Goal: Transaction & Acquisition: Purchase product/service

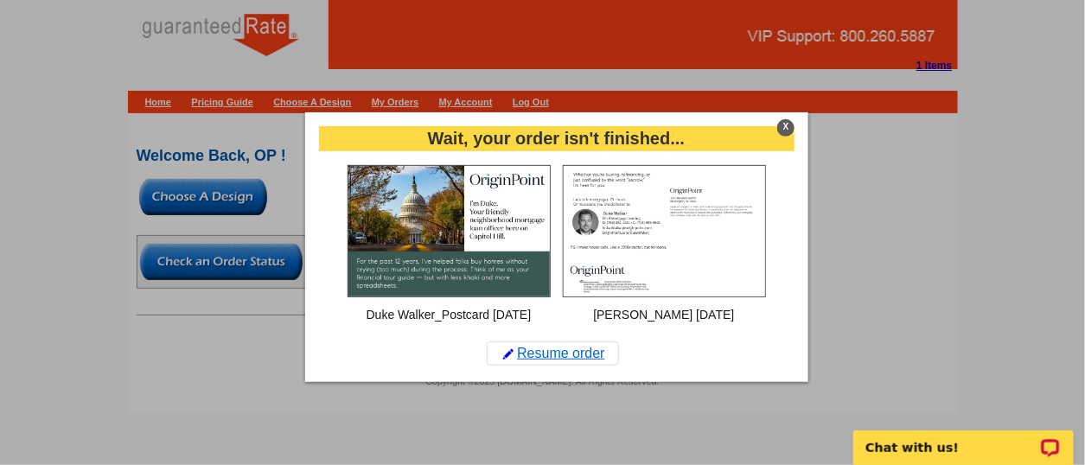
click at [572, 360] on link "Resume order" at bounding box center [553, 353] width 132 height 24
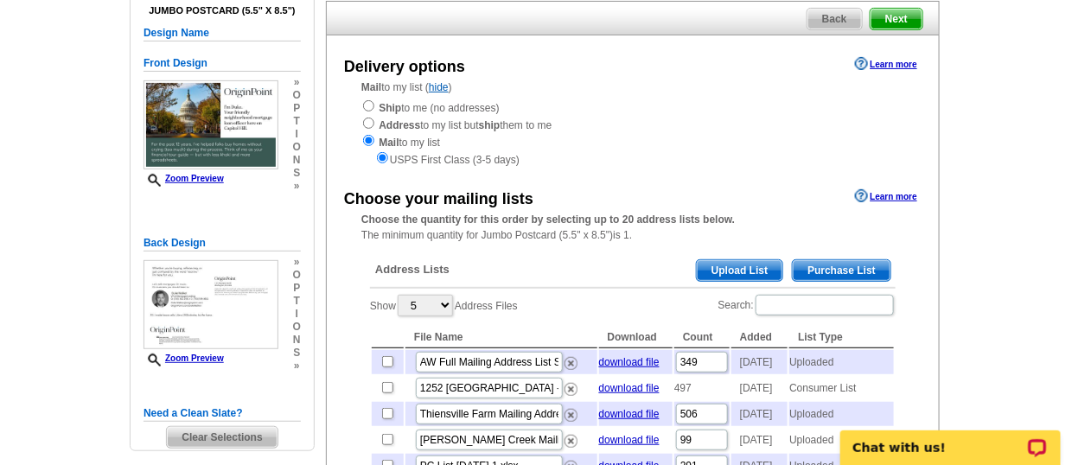
scroll to position [144, 0]
click at [865, 262] on span "Purchase List" at bounding box center [841, 270] width 98 height 21
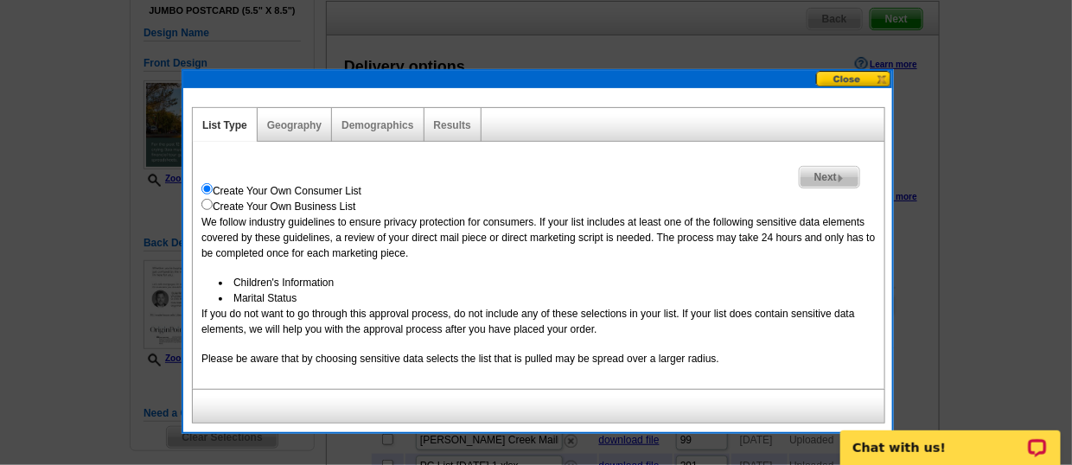
click at [301, 133] on div "Geography" at bounding box center [295, 125] width 74 height 34
click at [290, 126] on link "Geography" at bounding box center [294, 125] width 54 height 12
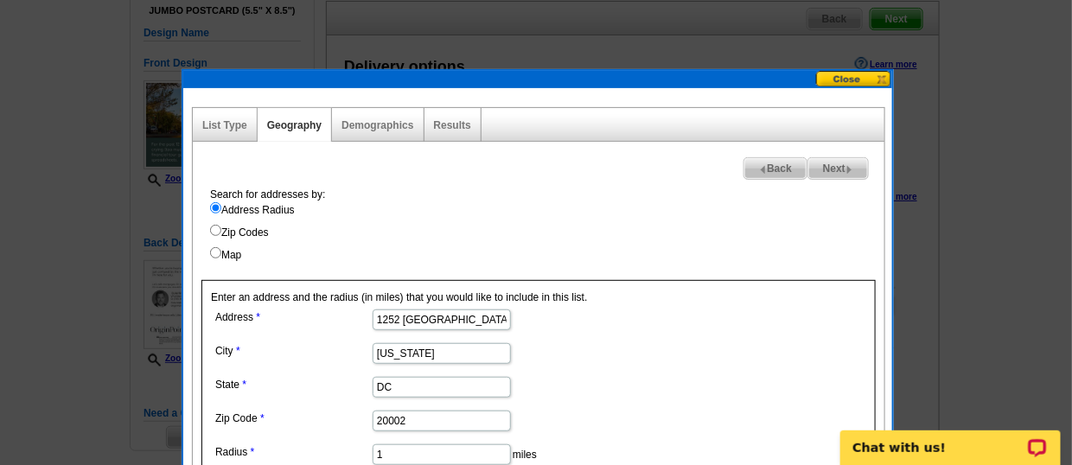
scroll to position [239, 0]
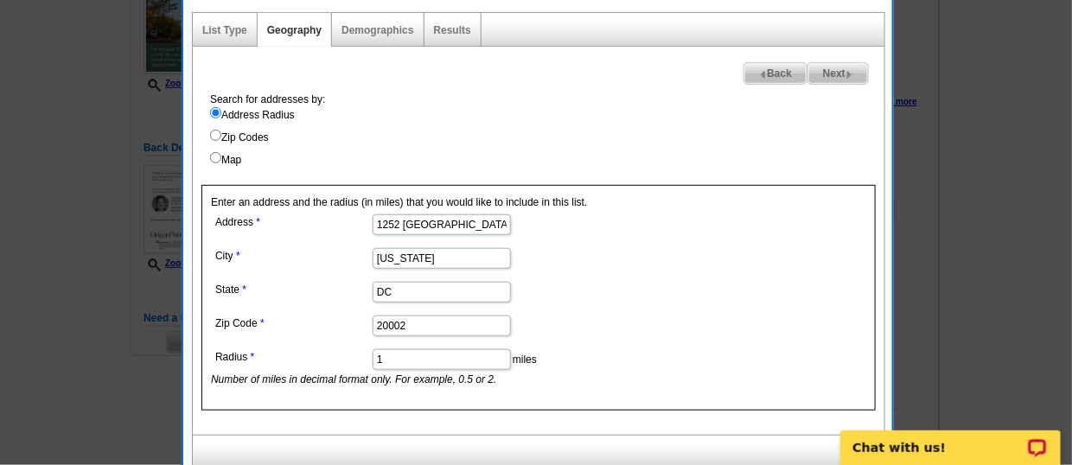
click at [372, 41] on div "Demographics" at bounding box center [378, 30] width 92 height 34
drag, startPoint x: 385, startPoint y: 22, endPoint x: 373, endPoint y: 29, distance: 13.7
click at [373, 29] on link "Demographics" at bounding box center [377, 30] width 72 height 12
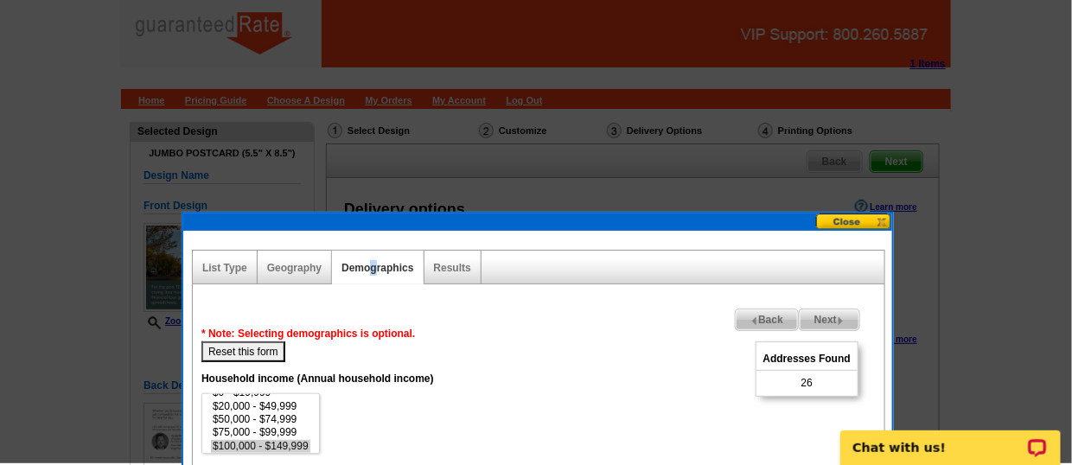
scroll to position [0, 0]
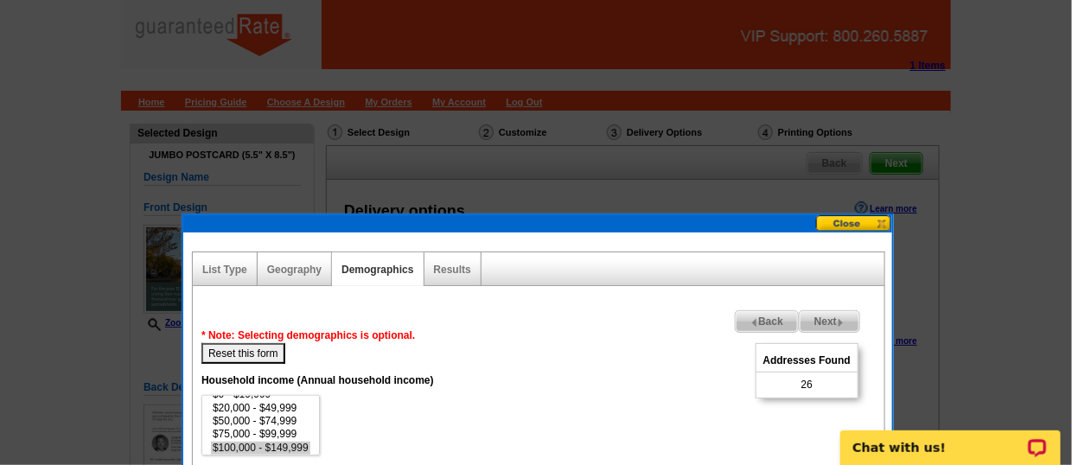
click at [275, 282] on div "Geography" at bounding box center [295, 269] width 74 height 34
click at [293, 270] on link "Geography" at bounding box center [294, 270] width 54 height 12
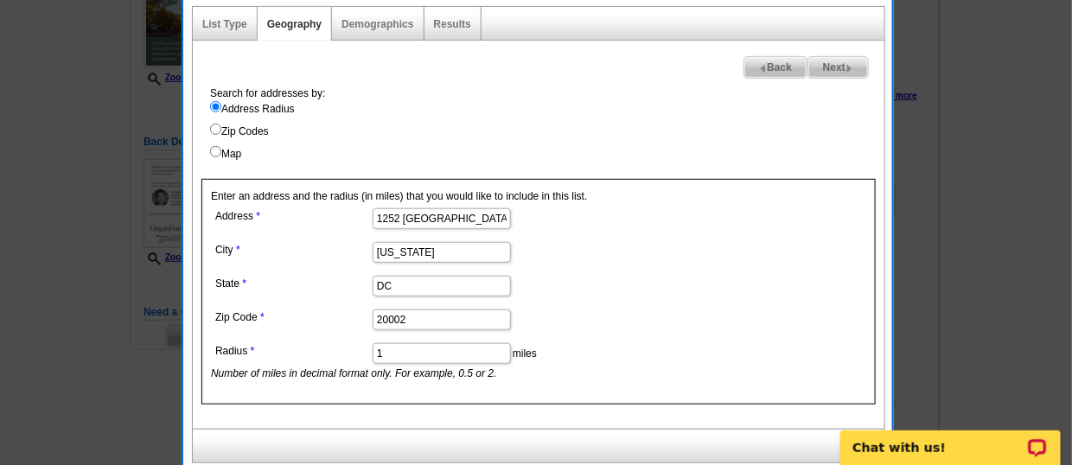
scroll to position [245, 0]
click at [383, 352] on input "1" at bounding box center [441, 353] width 138 height 21
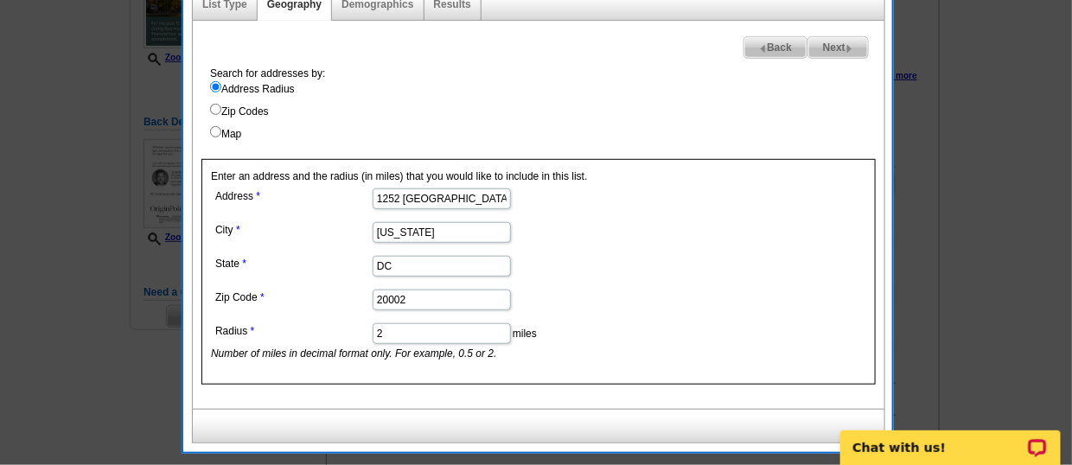
type input "2"
click at [720, 321] on form "Address 1252 East Capitol St NE City Washington State DC Zip Code 20002 Radius …" at bounding box center [538, 272] width 655 height 177
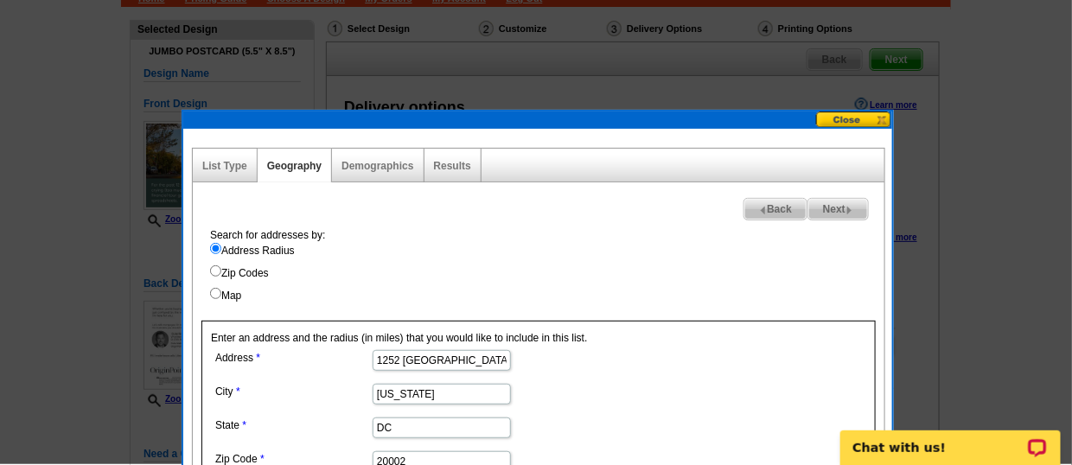
scroll to position [102, 0]
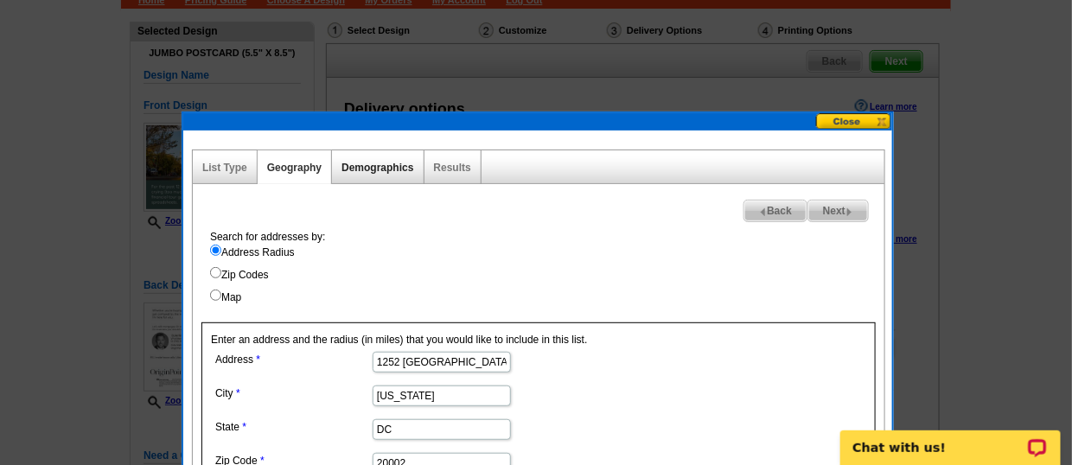
click at [386, 162] on link "Demographics" at bounding box center [377, 168] width 72 height 12
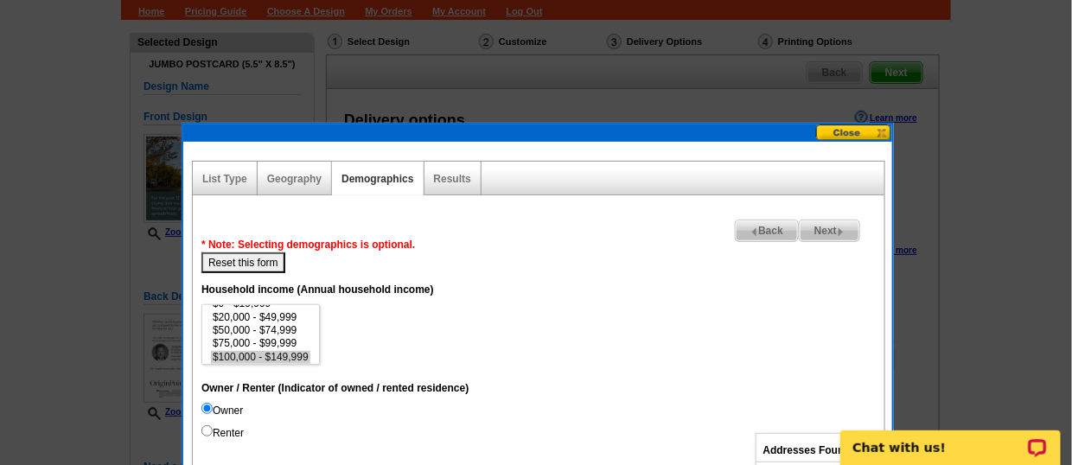
scroll to position [0, 0]
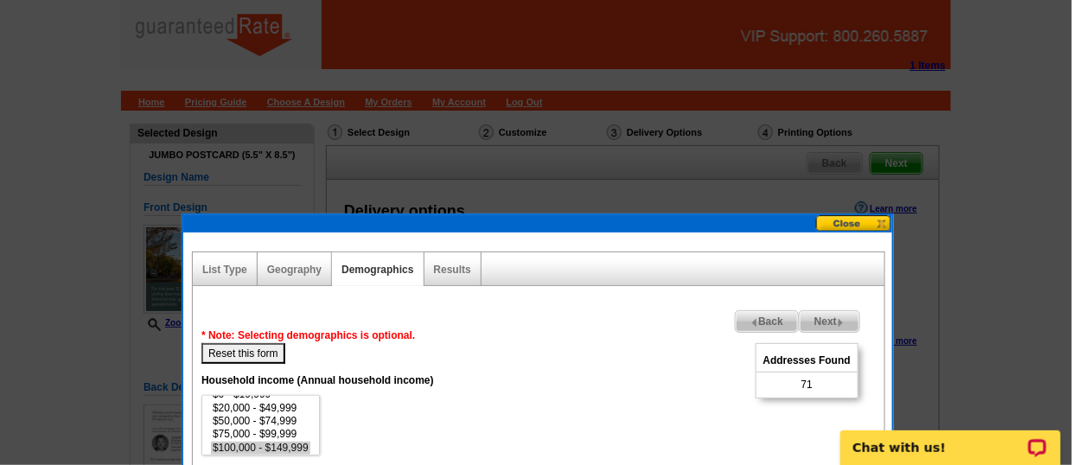
click at [304, 275] on div "Geography" at bounding box center [295, 269] width 74 height 34
click at [290, 266] on link "Geography" at bounding box center [294, 270] width 54 height 12
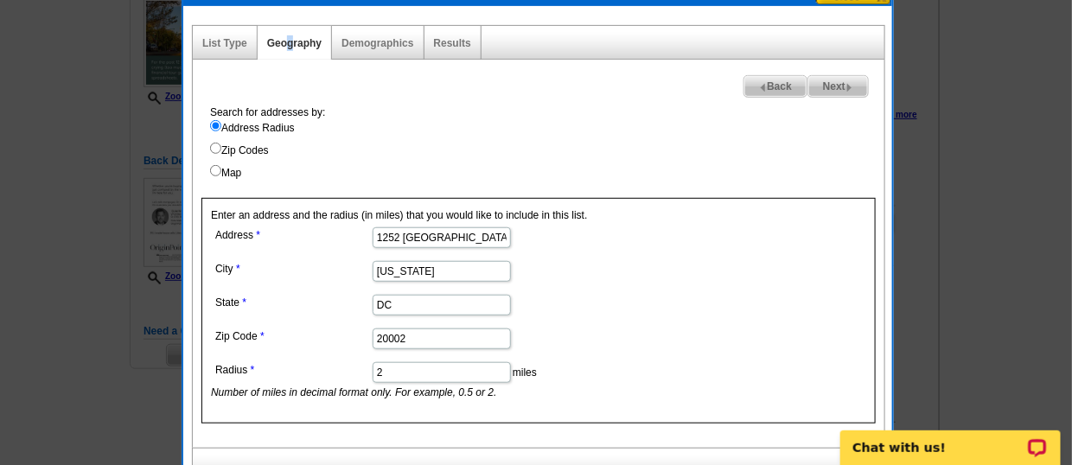
scroll to position [228, 0]
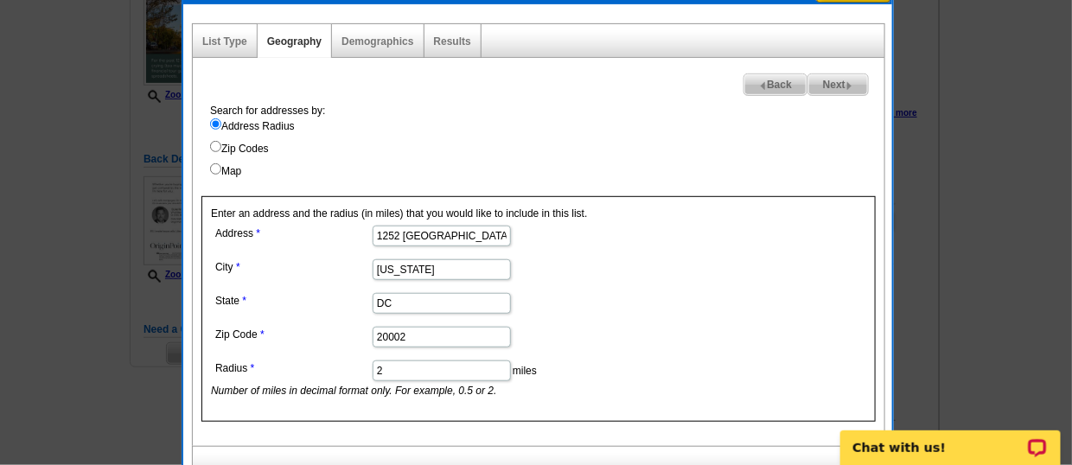
click at [443, 360] on input "2" at bounding box center [441, 370] width 138 height 21
type input "7"
click at [388, 40] on link "Demographics" at bounding box center [377, 41] width 72 height 12
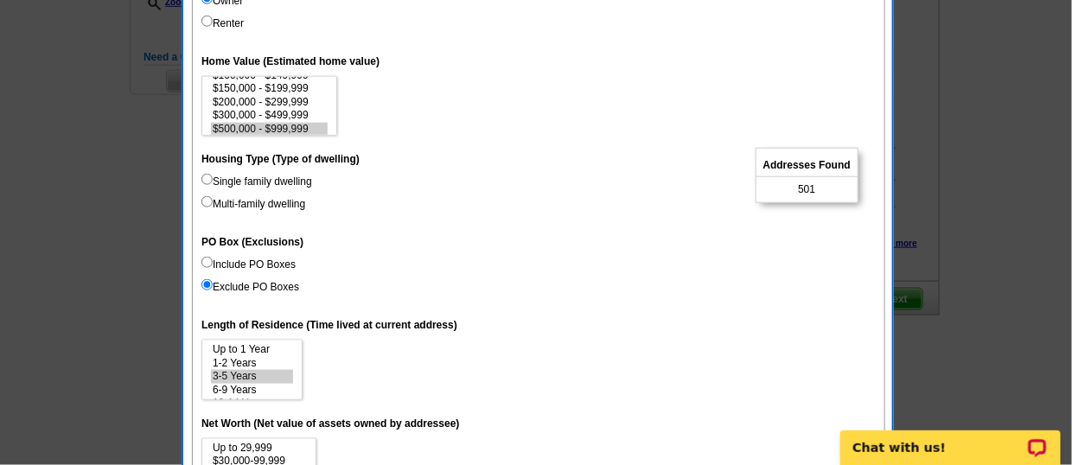
scroll to position [665, 0]
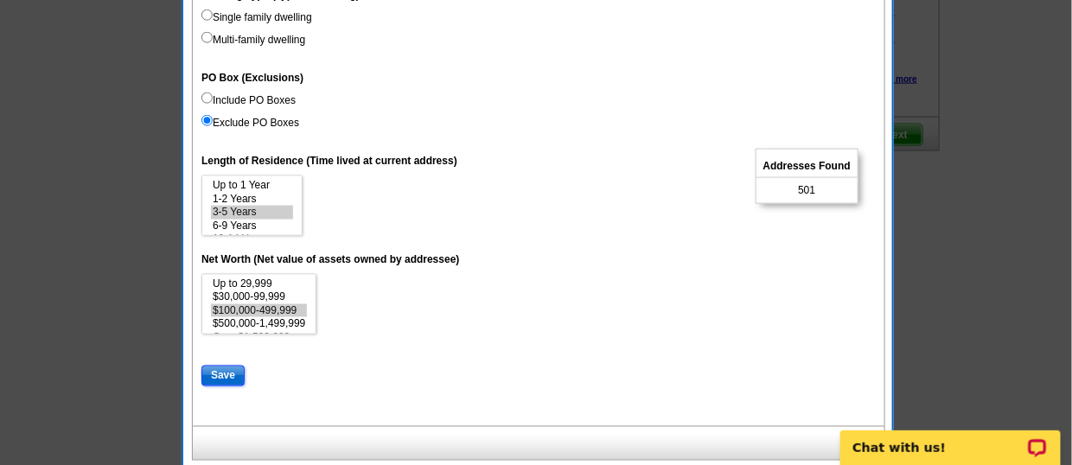
click at [230, 366] on input "Save" at bounding box center [222, 376] width 43 height 21
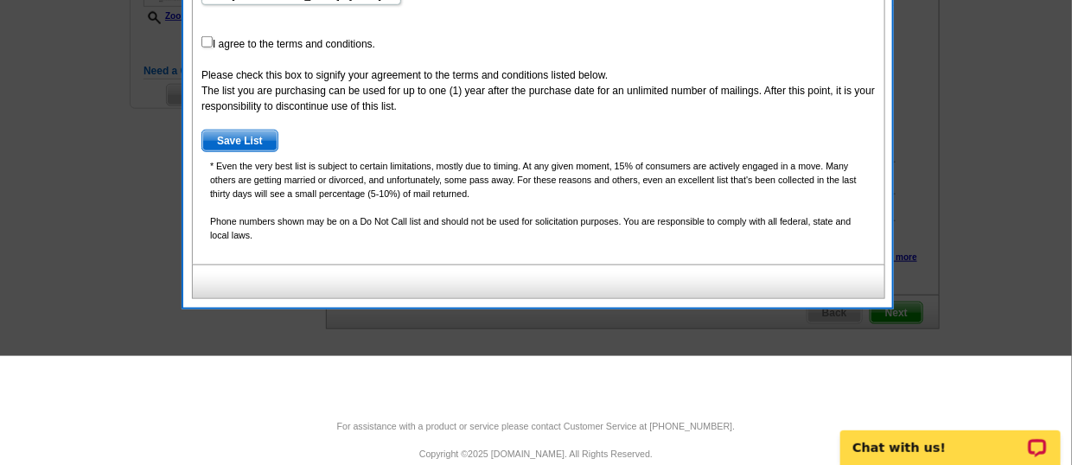
scroll to position [377, 0]
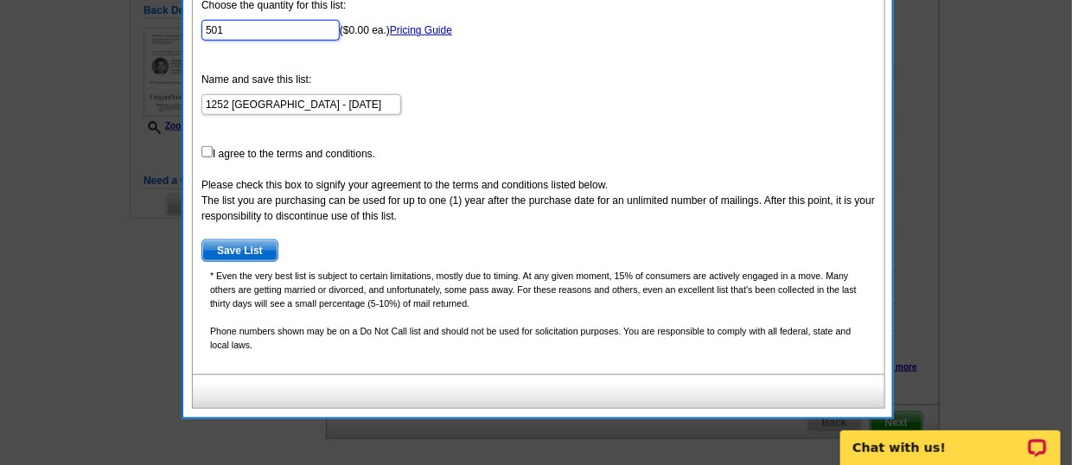
click at [285, 27] on input "501" at bounding box center [270, 30] width 138 height 21
type input "500"
click at [206, 159] on form "Choose the quantity for this list: 500 ($0.00 ea.) Pricing Guide Name and save …" at bounding box center [538, 129] width 674 height 264
click at [205, 156] on form "Choose the quantity for this list: 500 ($0.00 ea.) Pricing Guide Name and save …" at bounding box center [538, 129] width 674 height 264
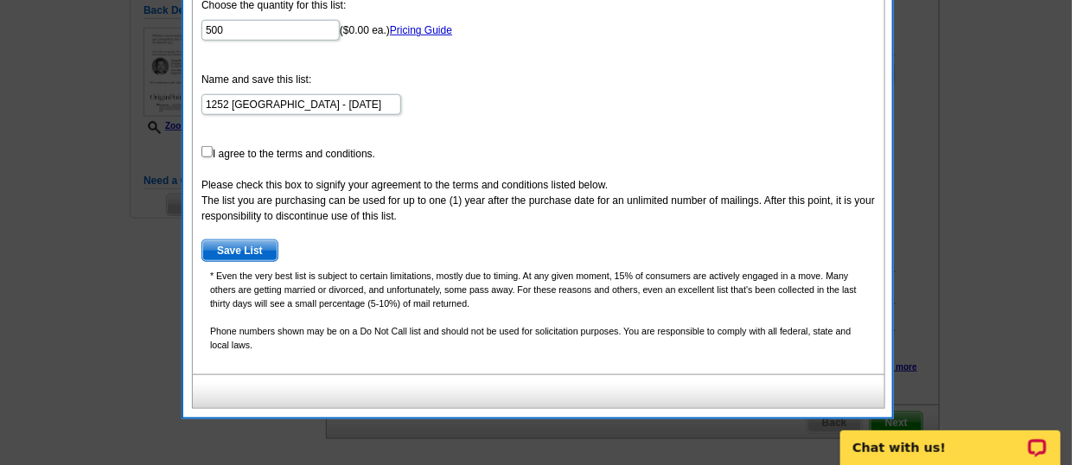
click at [200, 148] on div "Count Available addresses: 501 Choose the quantity for this list: 500 ($0.00 ea…" at bounding box center [538, 158] width 691 height 432
click at [200, 146] on div "Count Available addresses: 501 Choose the quantity for this list: 500 ($0.00 ea…" at bounding box center [538, 158] width 691 height 432
click at [206, 150] on input "checkbox" at bounding box center [206, 151] width 11 height 11
checkbox input "true"
click at [249, 247] on span "Save List" at bounding box center [239, 250] width 75 height 21
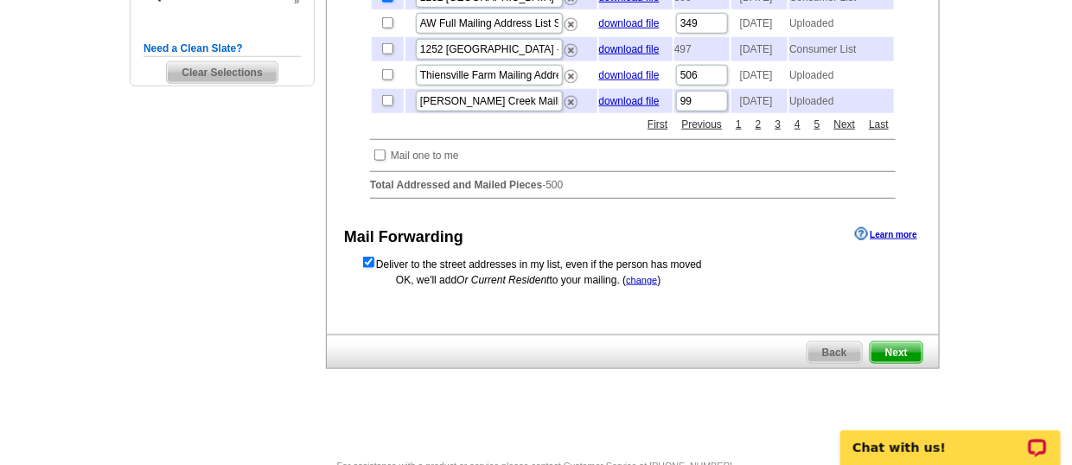
scroll to position [578, 0]
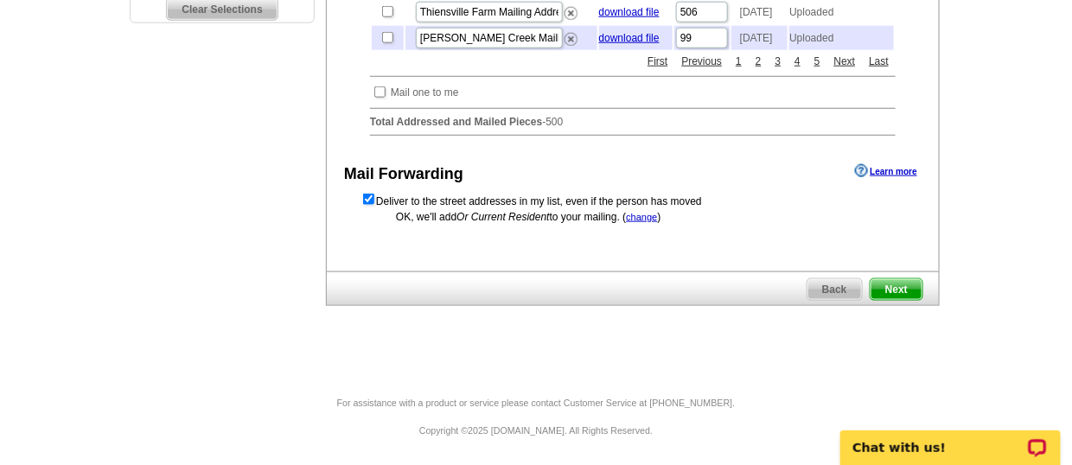
click at [887, 300] on span "Next" at bounding box center [896, 289] width 52 height 21
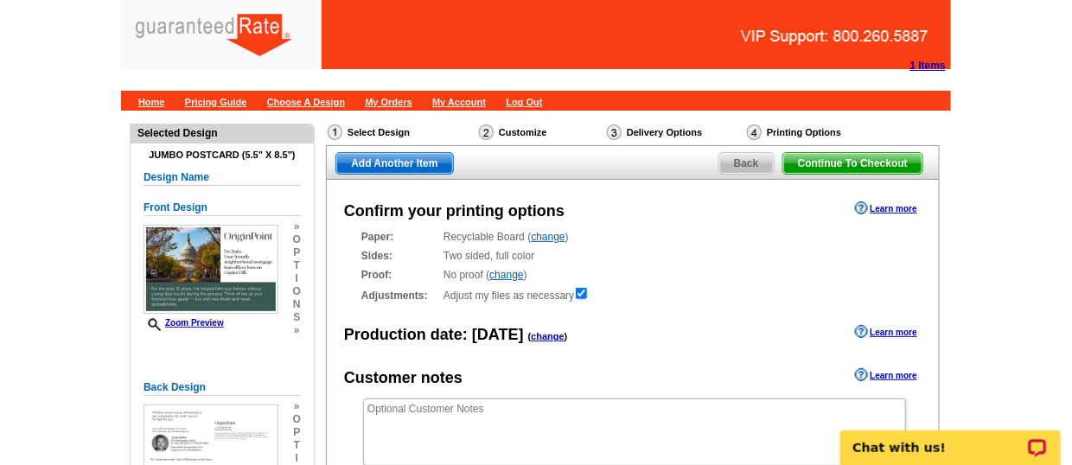
scroll to position [234, 0]
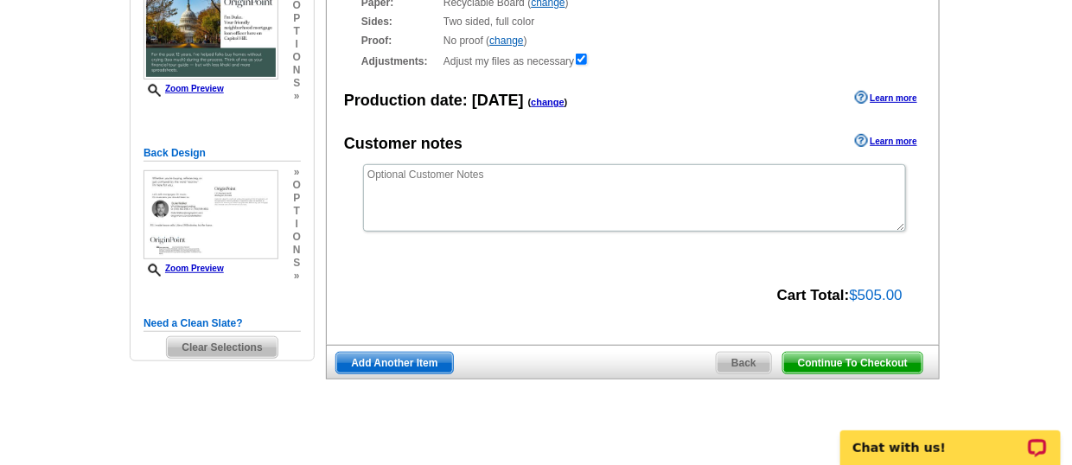
click at [843, 359] on span "Continue To Checkout" at bounding box center [852, 363] width 139 height 21
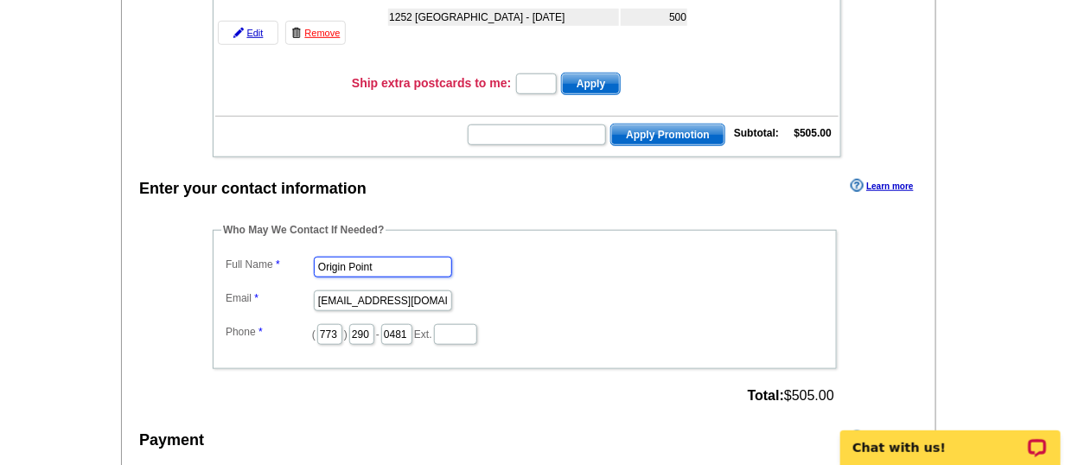
click at [388, 262] on input "Origin Point" at bounding box center [383, 267] width 138 height 21
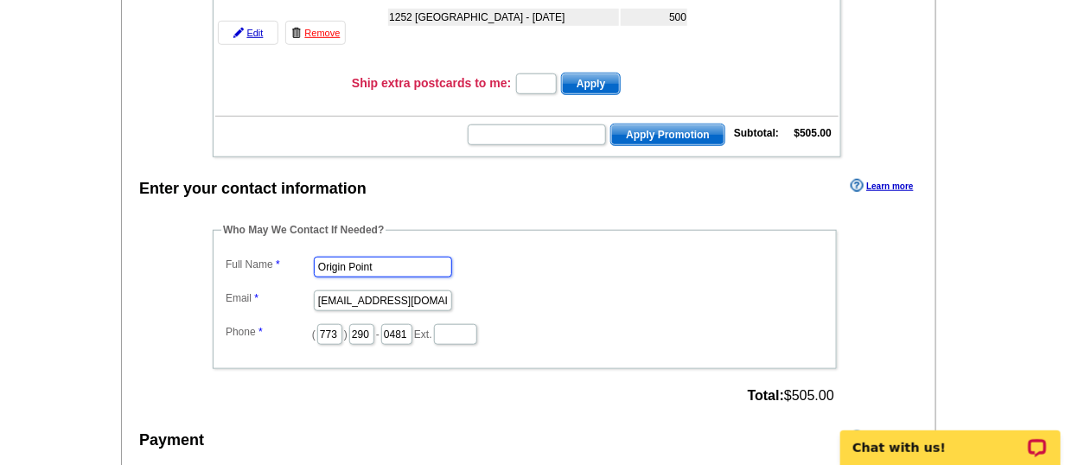
click at [388, 262] on input "Origin Point" at bounding box center [383, 267] width 138 height 21
type input "[PERSON_NAME]"
type input "[EMAIL_ADDRESS][PERSON_NAME][DOMAIN_NAME]"
type input "q"
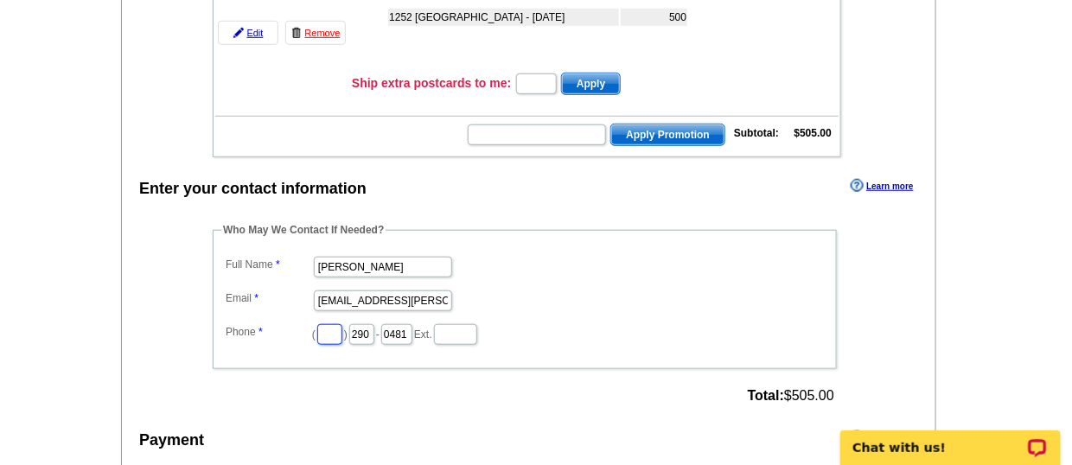
type input "q"
type input "773"
click at [374, 333] on input "290" at bounding box center [361, 334] width 25 height 21
type input "2"
type input "516"
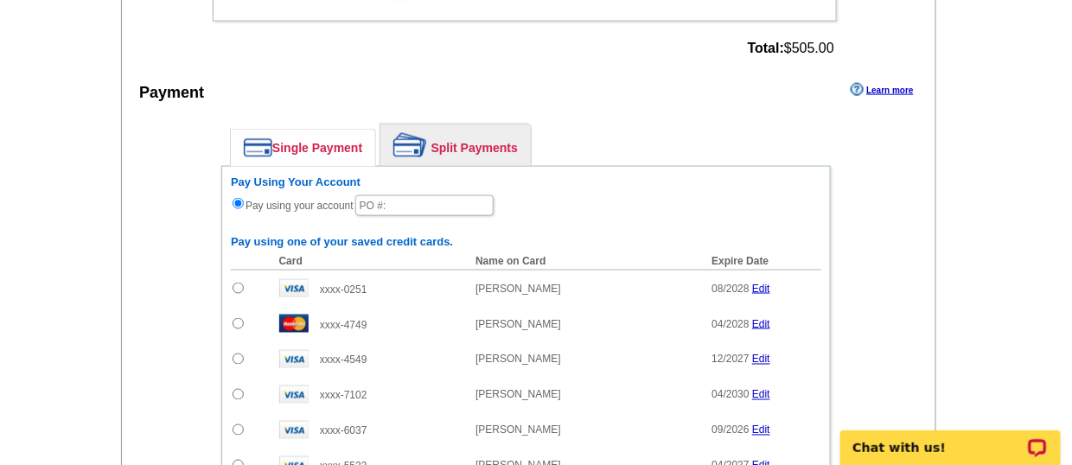
scroll to position [692, 0]
type input "6862"
click at [401, 198] on input "text" at bounding box center [424, 204] width 138 height 21
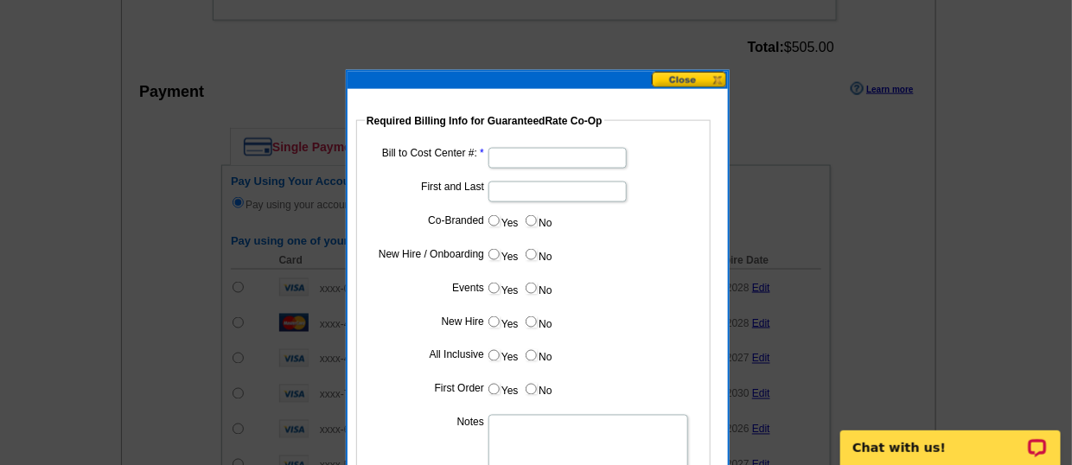
type input "082225_1243_AJ"
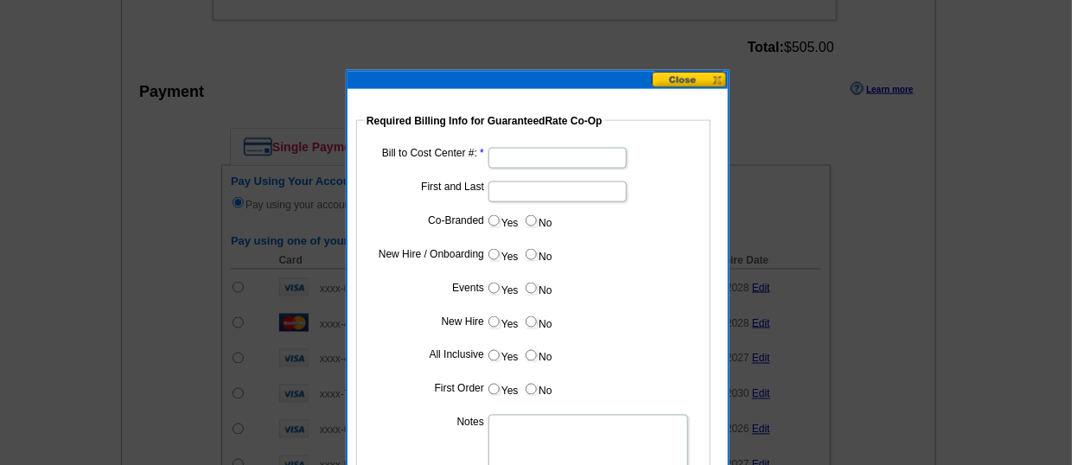
click at [514, 166] on input "Bill to Cost Center #:" at bounding box center [557, 158] width 138 height 21
type input "200107"
click at [533, 192] on input "First and Last" at bounding box center [557, 191] width 138 height 21
type input "[PERSON_NAME]"
click at [534, 220] on input "No" at bounding box center [530, 220] width 11 height 11
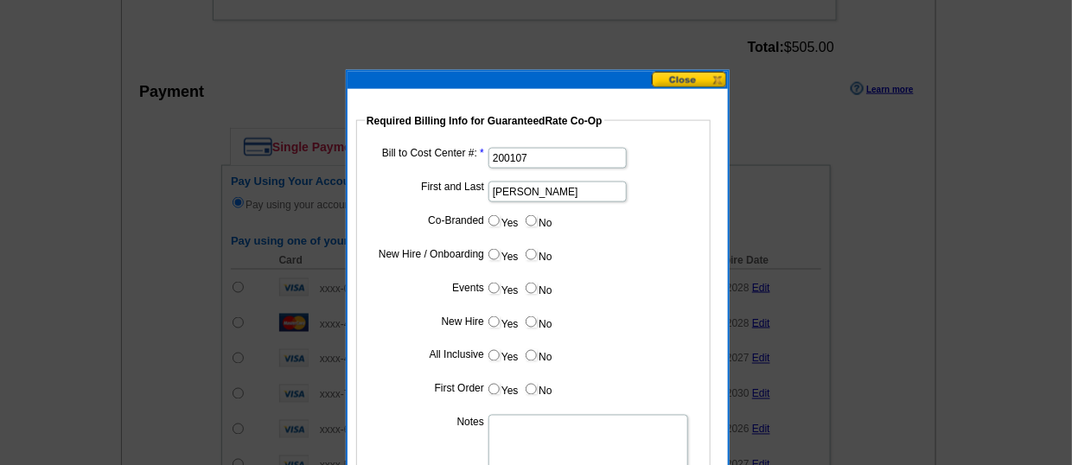
radio input "true"
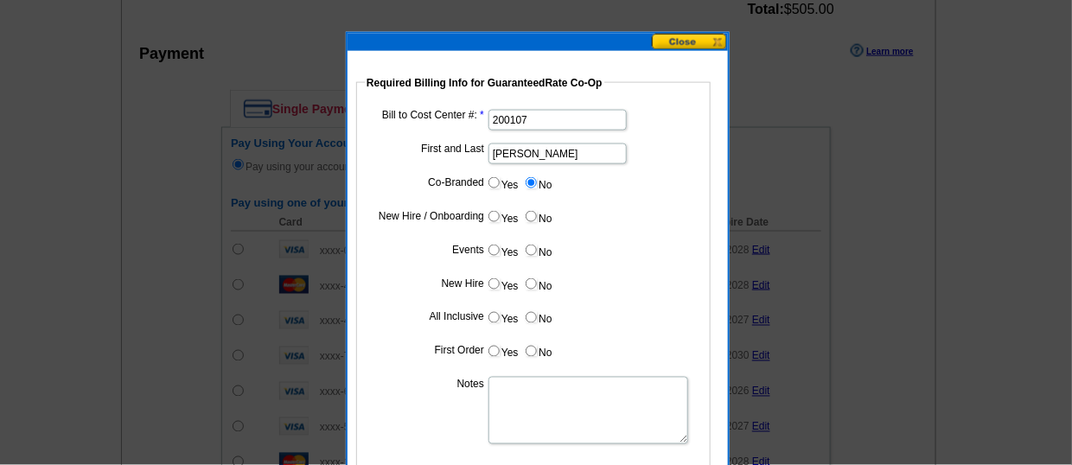
scroll to position [826, 0]
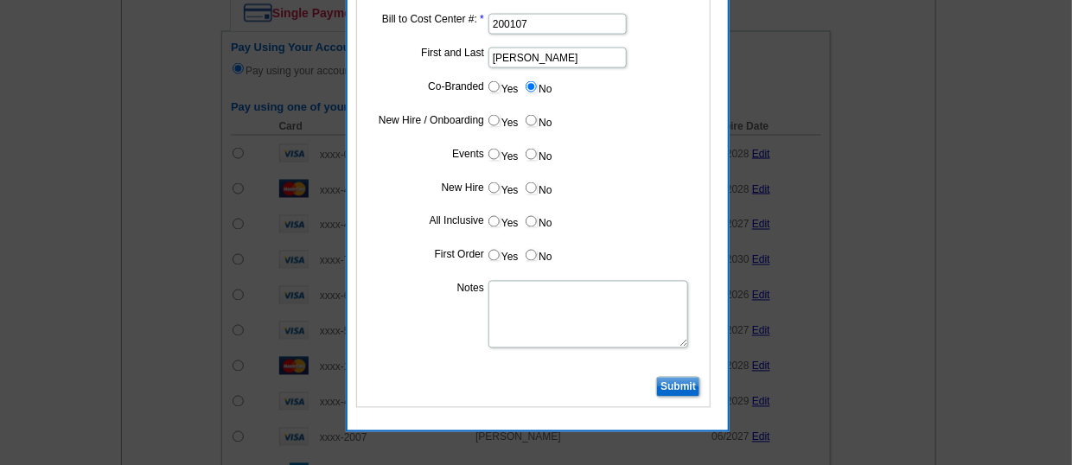
click at [688, 382] on input "Submit" at bounding box center [678, 387] width 44 height 21
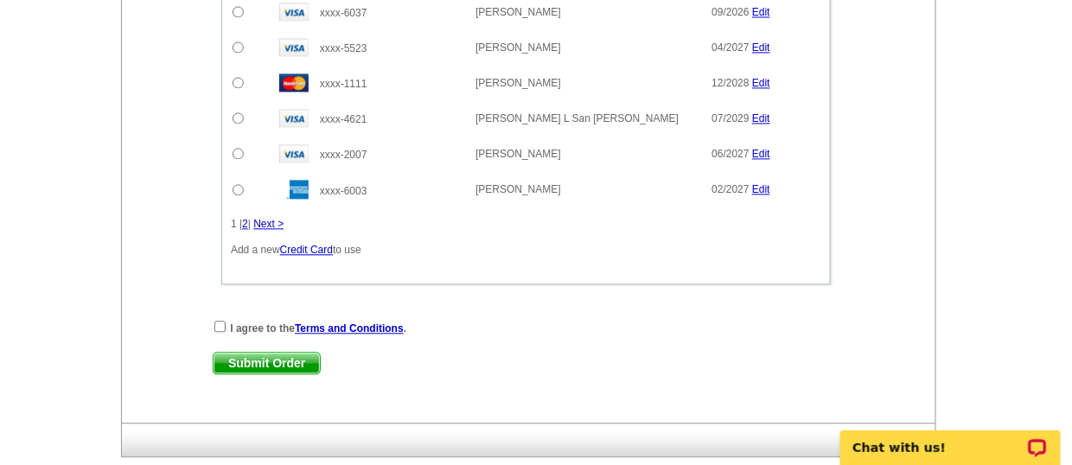
scroll to position [1113, 0]
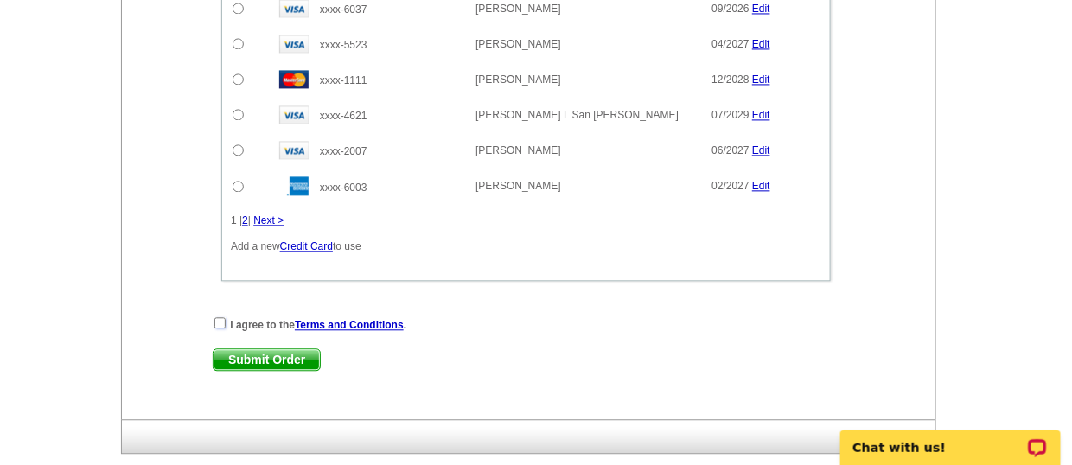
click at [218, 317] on input "checkbox" at bounding box center [219, 322] width 11 height 11
checkbox input "true"
click at [321, 355] on div "Submit Order Submit Order" at bounding box center [526, 359] width 627 height 22
click at [294, 349] on span "Submit Order" at bounding box center [266, 359] width 106 height 21
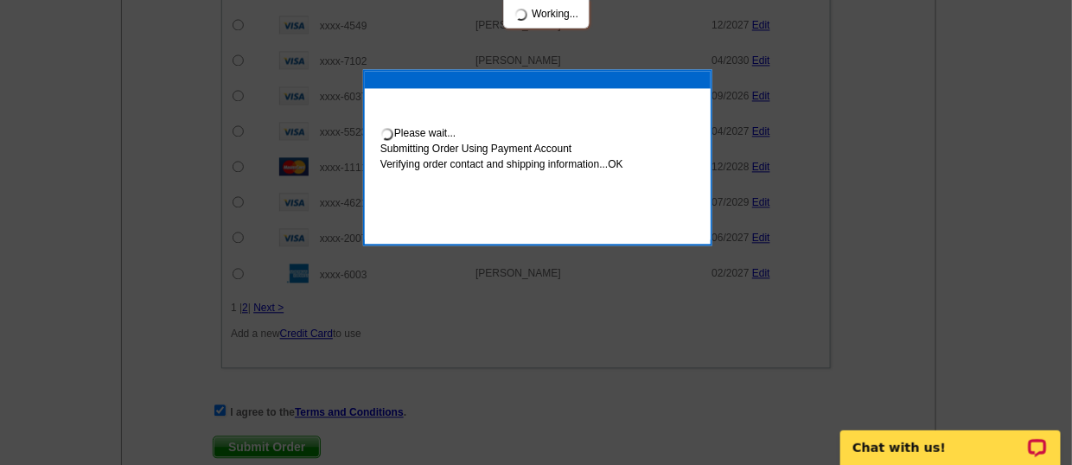
scroll to position [1200, 0]
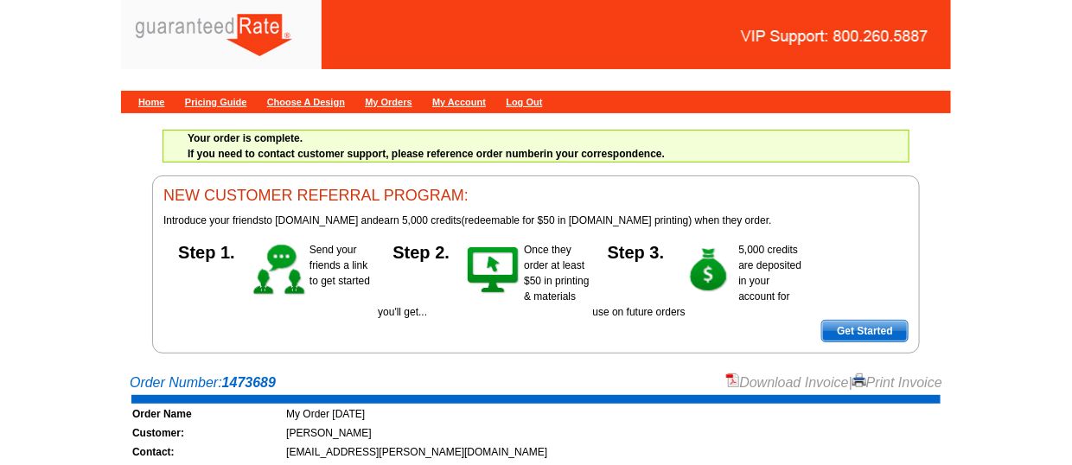
click at [729, 372] on div "Download Invoice | Print Invoice" at bounding box center [834, 382] width 217 height 21
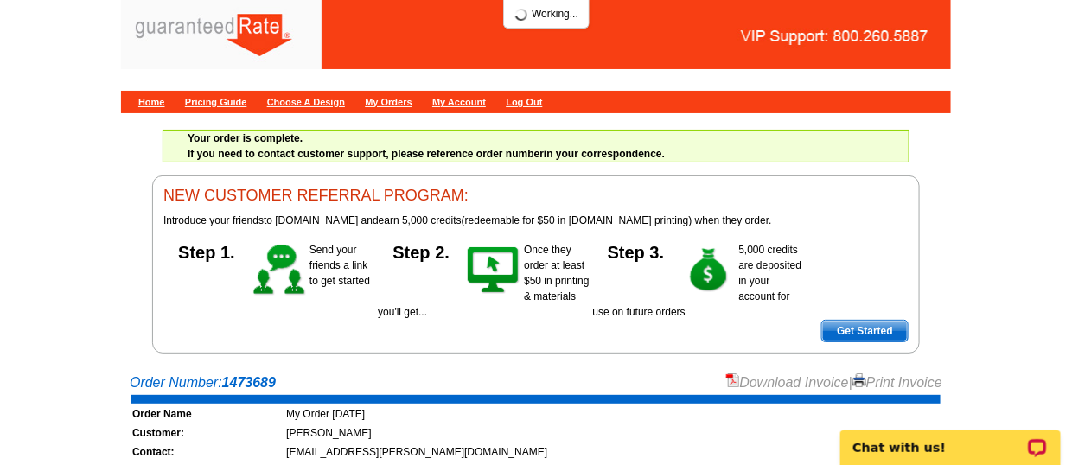
click at [746, 375] on link "Download Invoice" at bounding box center [787, 382] width 123 height 15
